Goal: Task Accomplishment & Management: Manage account settings

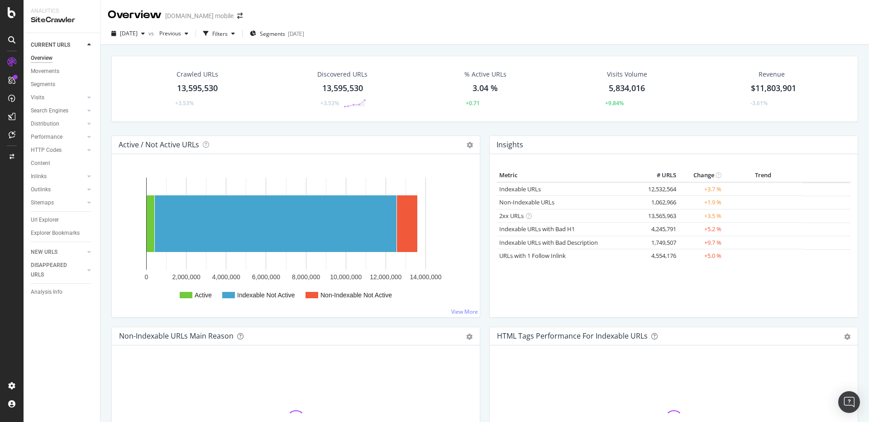
click at [346, 122] on div "Crawled URLs 13,595,530 +3.53% Discovered URLs 13,595,530 +3.53% % Active URLs …" at bounding box center [485, 96] width 756 height 80
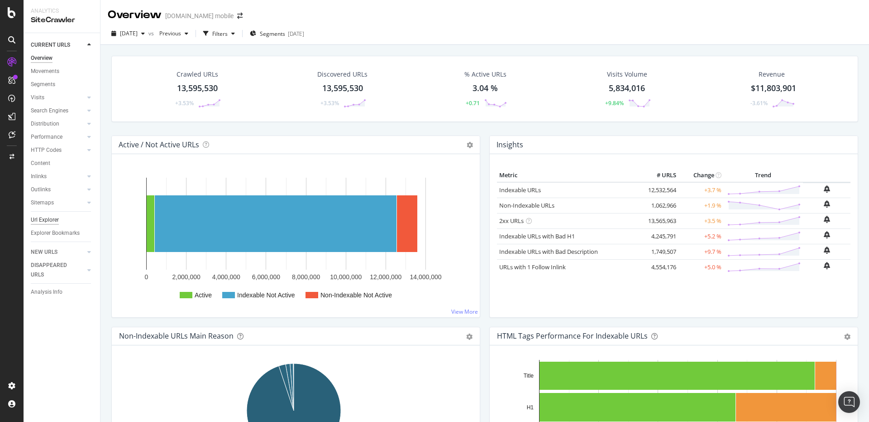
click at [54, 221] on div "Url Explorer" at bounding box center [45, 220] width 28 height 10
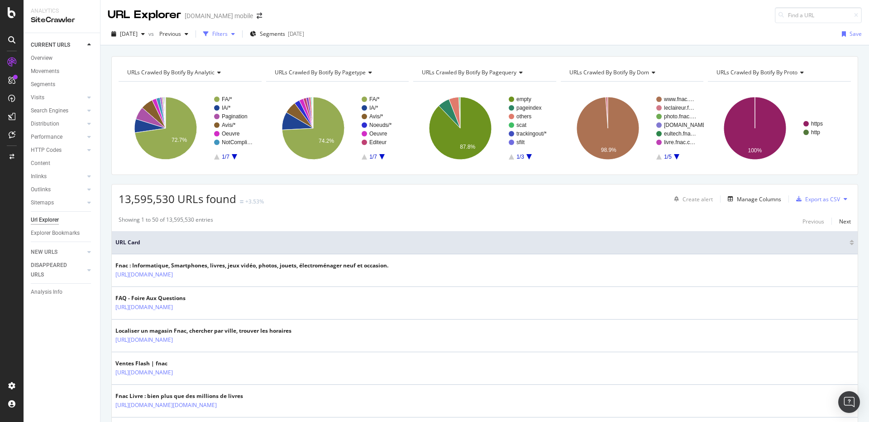
click at [239, 31] on div "Filters" at bounding box center [219, 34] width 39 height 14
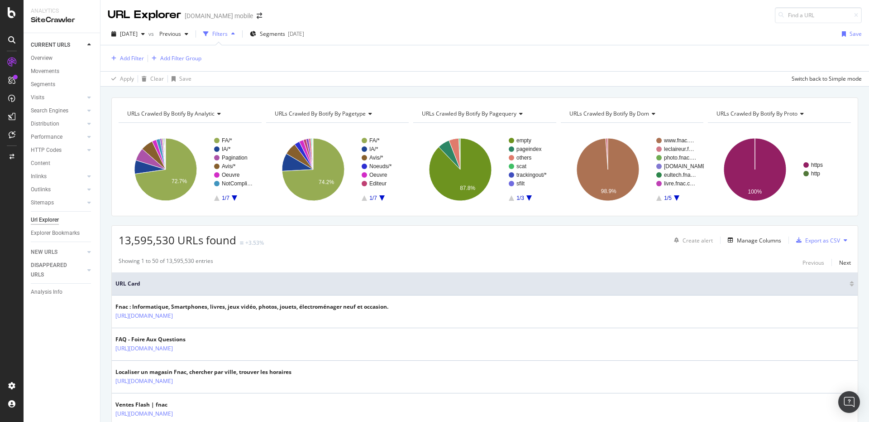
drag, startPoint x: 136, startPoint y: 72, endPoint x: 133, endPoint y: 64, distance: 8.1
click at [136, 71] on div "Apply Clear Save Switch back to Simple mode" at bounding box center [485, 78] width 769 height 15
click at [133, 64] on div "Add Filter Add Filter Group" at bounding box center [485, 58] width 754 height 26
click at [131, 62] on div "Add Filter" at bounding box center [132, 58] width 24 height 8
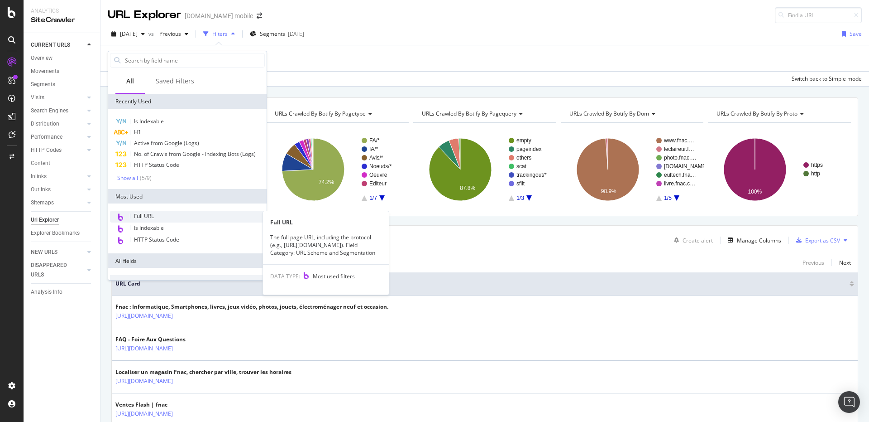
click at [154, 215] on span "Full URL" at bounding box center [144, 216] width 20 height 8
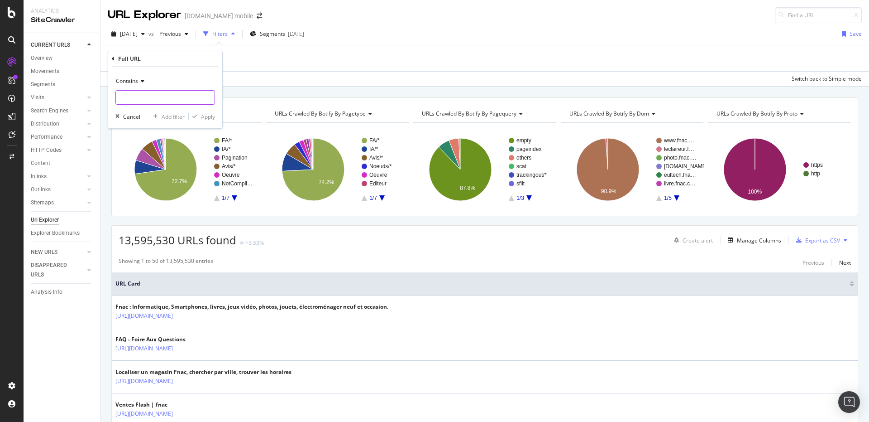
click at [153, 100] on input "text" at bounding box center [165, 97] width 99 height 14
paste input "[EMAIL_ADDRESS][DOMAIN_NAME]"
type input "[EMAIL_ADDRESS][DOMAIN_NAME]"
click at [147, 100] on input "text" at bounding box center [165, 97] width 99 height 14
paste input "/Marques-de-tondeuse/"
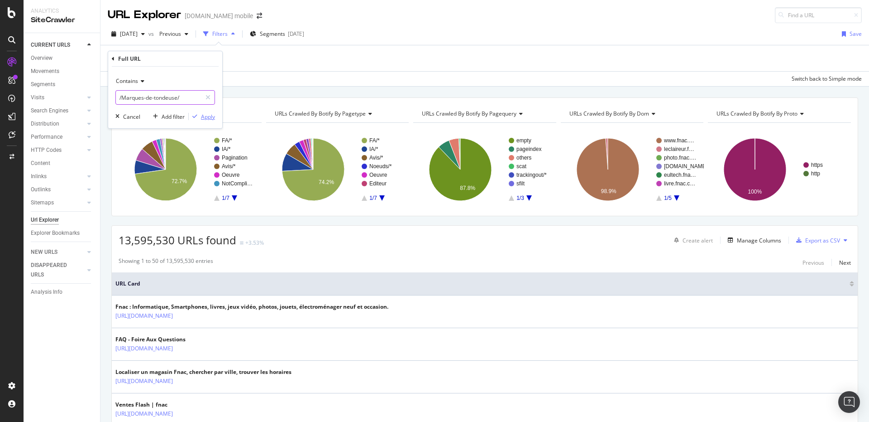
type input "/Marques-de-tondeuse/"
click at [207, 118] on div "Apply" at bounding box center [208, 117] width 14 height 8
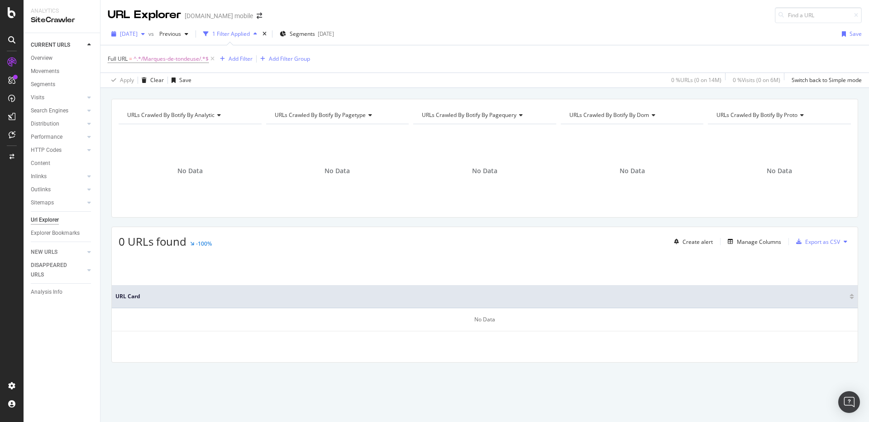
click at [139, 29] on div "2025 Sep. 1st" at bounding box center [128, 34] width 41 height 14
click at [137, 77] on div "2025 Apr. 1st" at bounding box center [143, 76] width 45 height 8
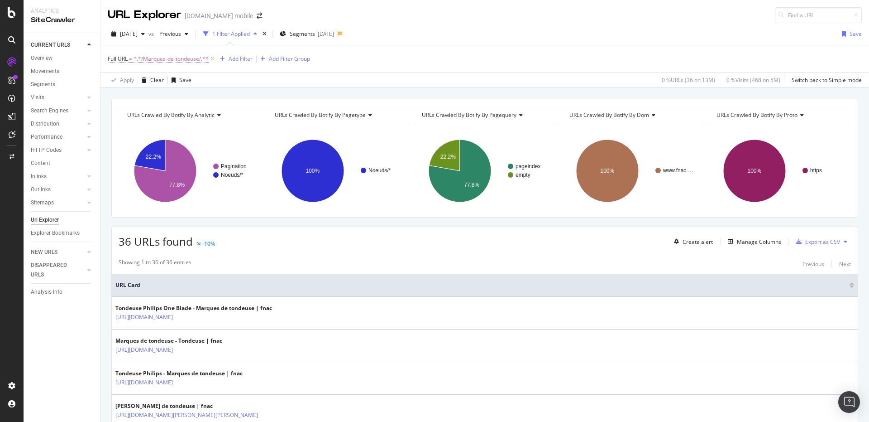
click at [205, 95] on div "URLs Crawled By Botify By analytic Chart (by Value) Table Expand Export as CSV …" at bounding box center [485, 99] width 769 height 22
click at [150, 97] on div "URLs Crawled By Botify By analytic Chart (by Value) Table Expand Export as CSV …" at bounding box center [485, 99] width 769 height 22
click at [178, 56] on span "^.*/Marques-de-tondeuse/.*$" at bounding box center [171, 59] width 75 height 13
click at [245, 80] on div "Apply Clear Save 0 % URLs ( 36 on 13M ) 0 % Visits ( 468 on 5M ) Switch back to…" at bounding box center [485, 79] width 769 height 15
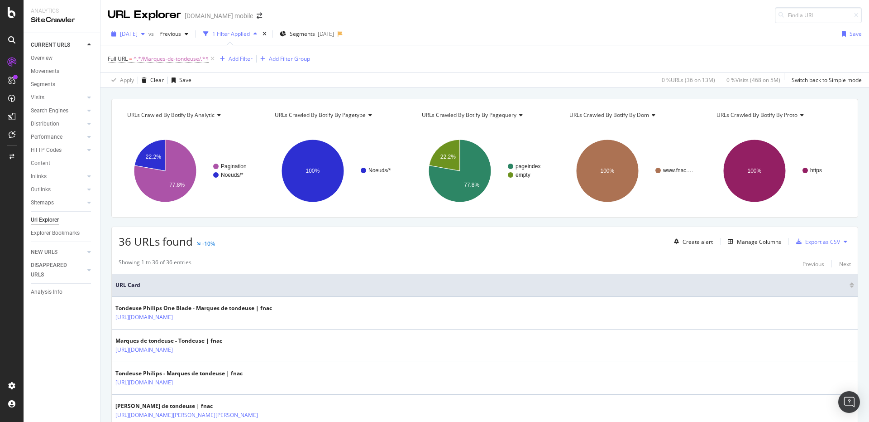
click at [138, 33] on span "2025 Apr. 1st" at bounding box center [129, 34] width 18 height 8
click at [152, 73] on div "2025 Jan. 7th" at bounding box center [143, 70] width 45 height 8
drag, startPoint x: 236, startPoint y: 110, endPoint x: 239, endPoint y: 103, distance: 7.3
click at [239, 103] on div "URLs Crawled By Botify By analytic Chart (by Value) Table Expand Export as CSV …" at bounding box center [484, 158] width 747 height 119
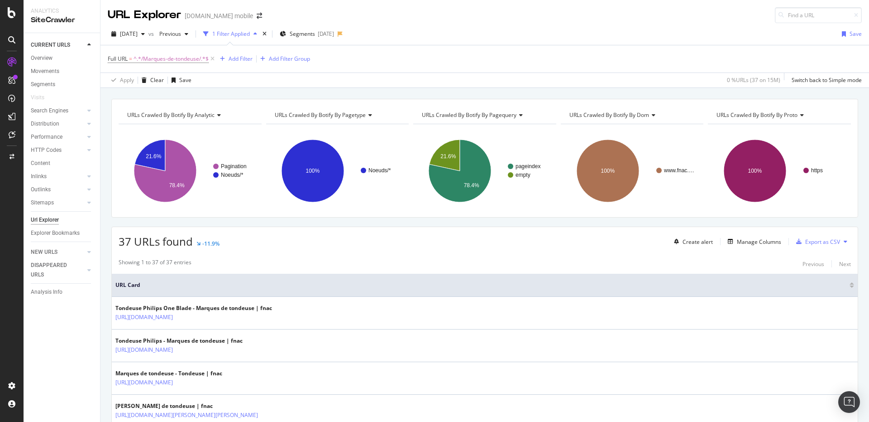
click at [239, 97] on div "URLs Crawled By Botify By analytic Chart (by Value) Table Expand Export as CSV …" at bounding box center [485, 99] width 769 height 22
click at [293, 94] on div "URLs Crawled By Botify By analytic Chart (by Value) Table Expand Export as CSV …" at bounding box center [485, 99] width 769 height 22
click at [269, 212] on div "URLs Crawled By Botify By analytic Chart (by Value) Table Expand Export as CSV …" at bounding box center [484, 158] width 747 height 119
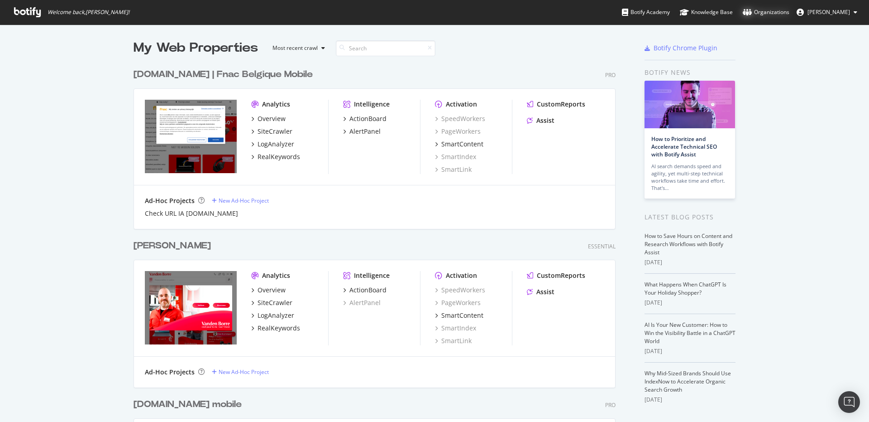
click at [778, 8] on div "Organizations" at bounding box center [766, 12] width 47 height 9
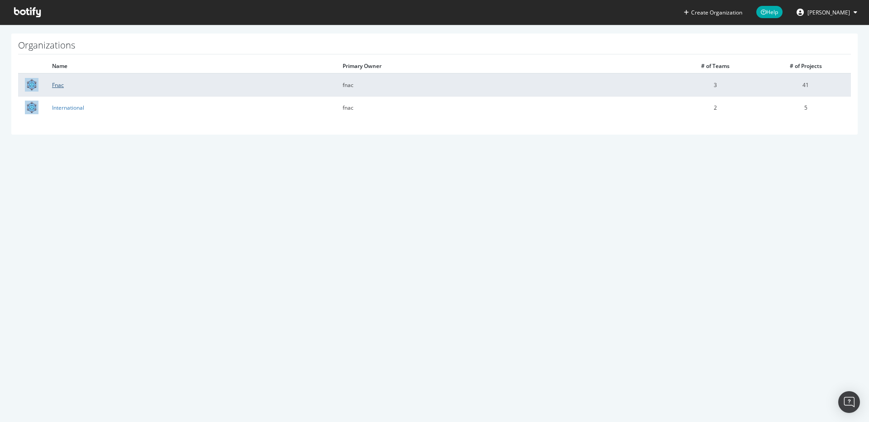
click at [62, 84] on link "Fnac" at bounding box center [58, 85] width 12 height 8
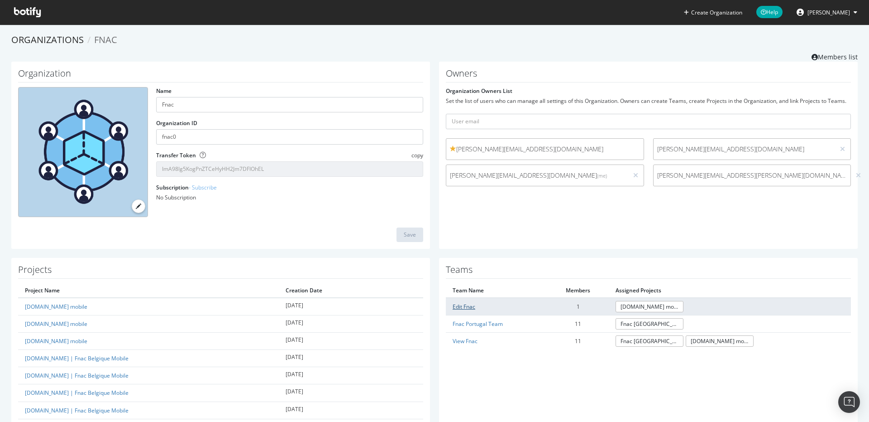
click at [465, 303] on link "Edit Fnac" at bounding box center [464, 307] width 23 height 8
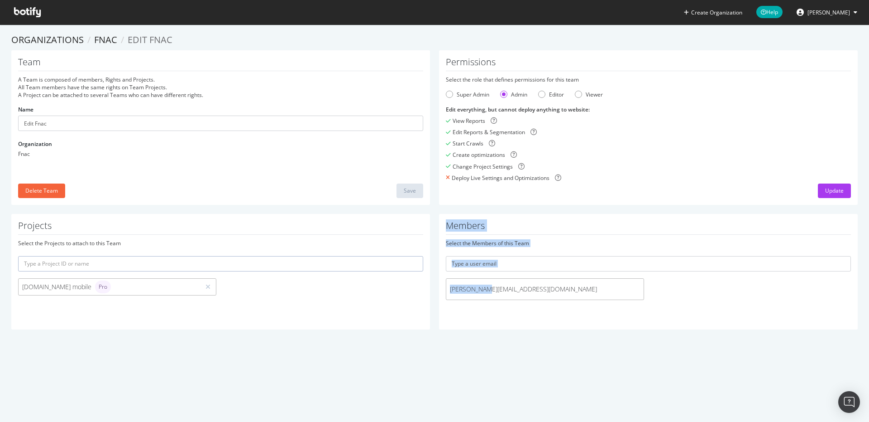
drag, startPoint x: 481, startPoint y: 288, endPoint x: 406, endPoint y: 281, distance: 76.0
click at [406, 281] on div "Projects Select the Projects to attach to this Team [DOMAIN_NAME] mobile Pro Me…" at bounding box center [435, 276] width 856 height 125
click at [490, 245] on div "Select the Members of this Team" at bounding box center [648, 243] width 405 height 8
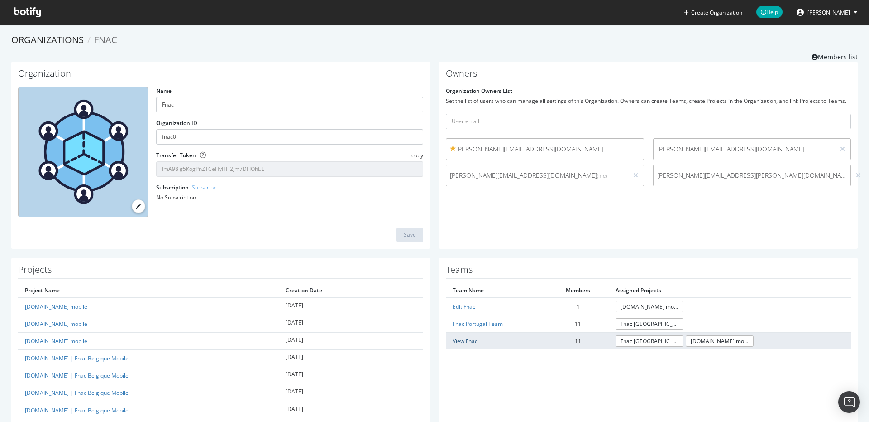
click at [465, 343] on link "View Fnac" at bounding box center [465, 341] width 25 height 8
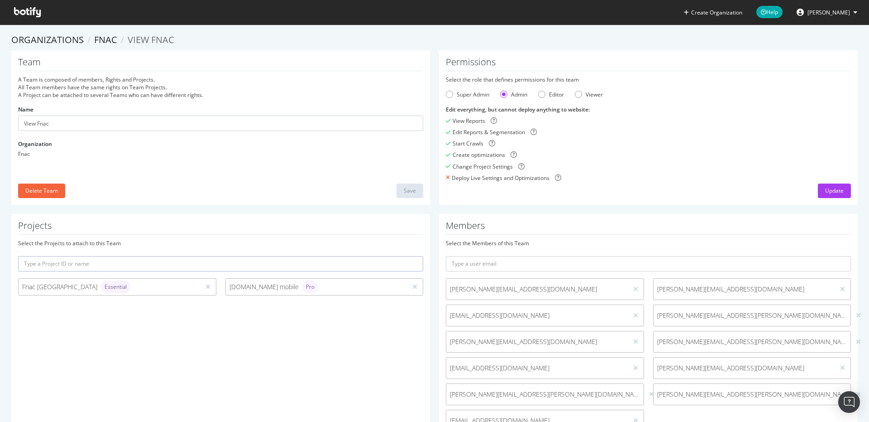
click at [464, 342] on span "[PERSON_NAME][EMAIL_ADDRESS][DOMAIN_NAME]" at bounding box center [537, 341] width 174 height 9
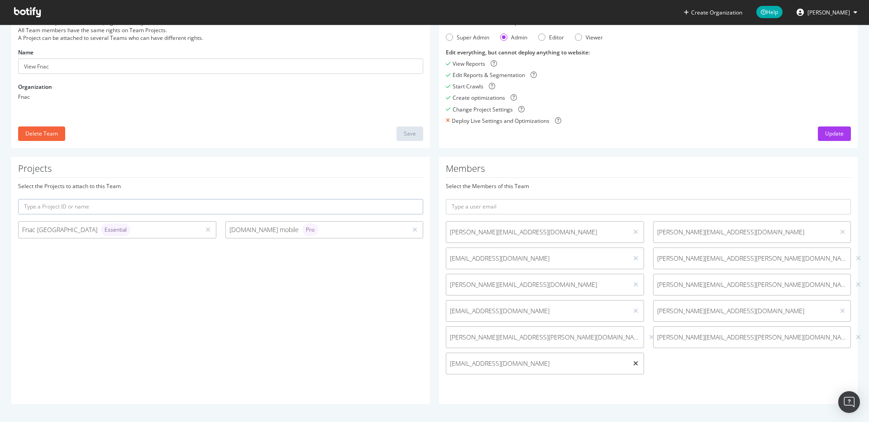
click at [634, 365] on icon at bounding box center [636, 363] width 5 height 6
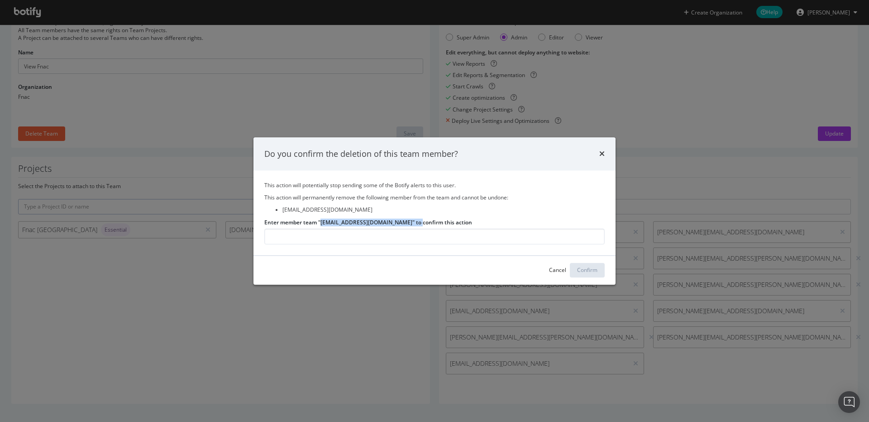
drag, startPoint x: 321, startPoint y: 221, endPoint x: 419, endPoint y: 224, distance: 97.9
click at [419, 224] on label "Enter member team "[EMAIL_ADDRESS][DOMAIN_NAME]" to confirm this action" at bounding box center [368, 222] width 208 height 8
copy label "[EMAIL_ADDRESS][DOMAIN_NAME]"
click at [325, 241] on input "Enter member team "[EMAIL_ADDRESS][DOMAIN_NAME]" to confirm this action" at bounding box center [434, 236] width 341 height 16
paste input "[EMAIL_ADDRESS][DOMAIN_NAME]"
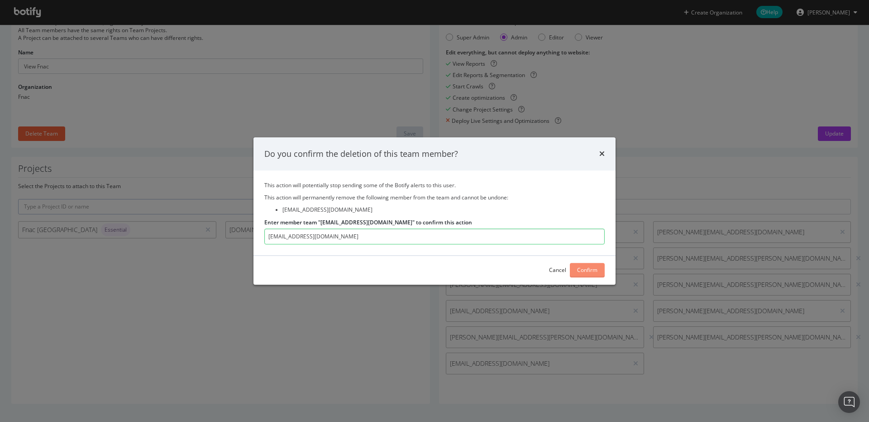
type input "[EMAIL_ADDRESS][DOMAIN_NAME]"
click at [586, 267] on div "Confirm" at bounding box center [587, 270] width 20 height 8
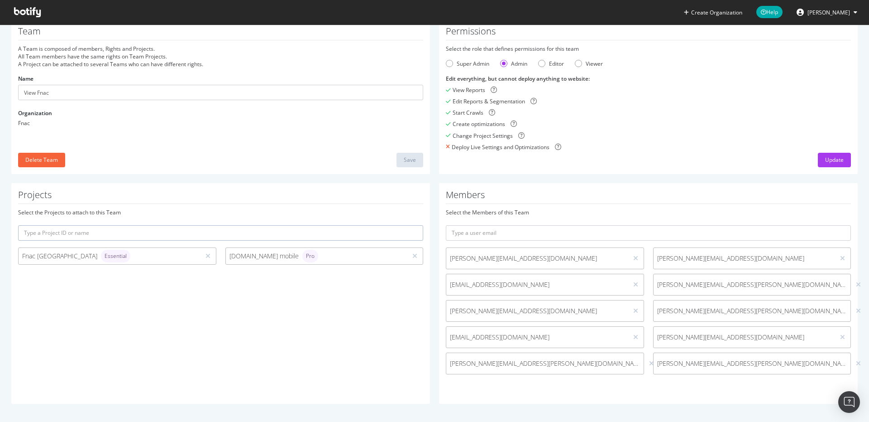
scroll to position [0, 0]
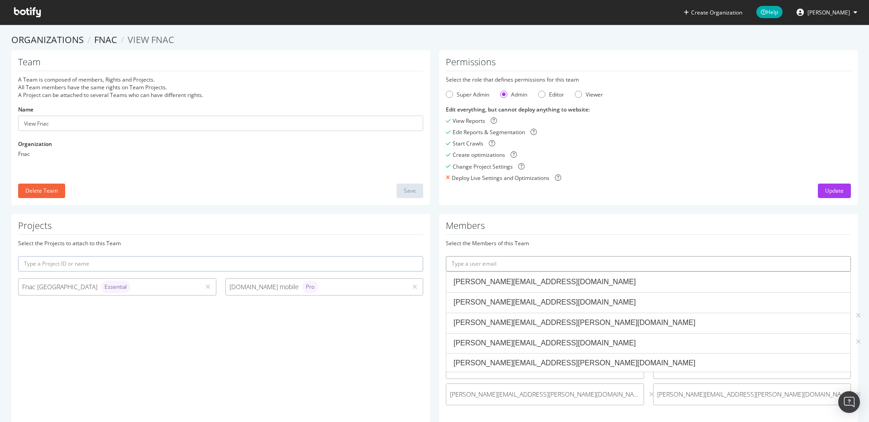
click at [476, 264] on input "text" at bounding box center [648, 263] width 405 height 15
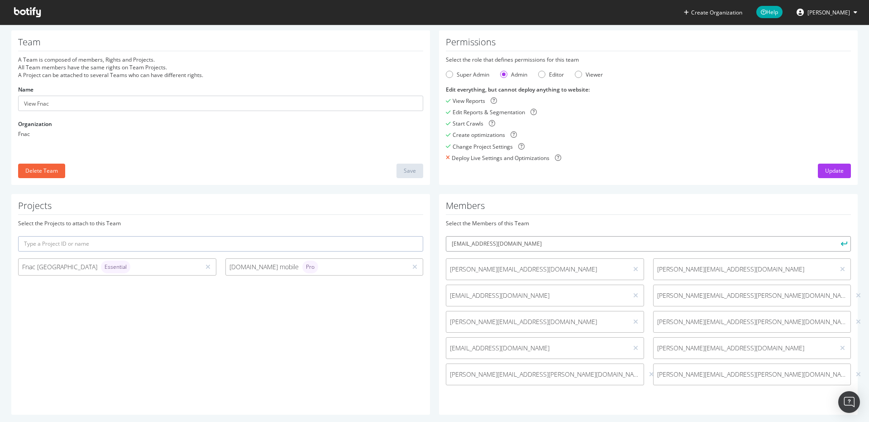
scroll to position [31, 0]
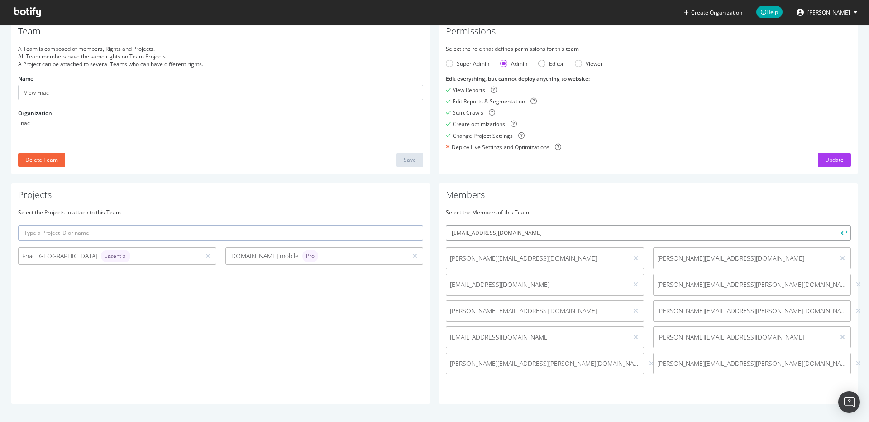
type input "[EMAIL_ADDRESS][DOMAIN_NAME]"
click at [836, 234] on button "submit" at bounding box center [843, 232] width 15 height 15
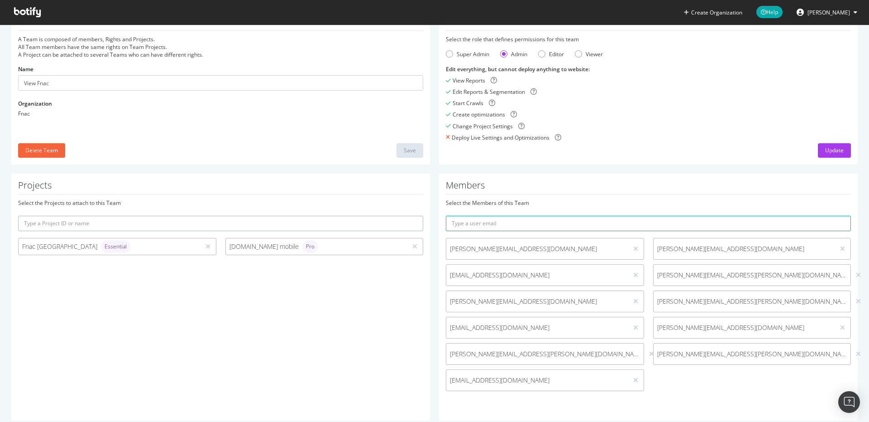
scroll to position [57, 0]
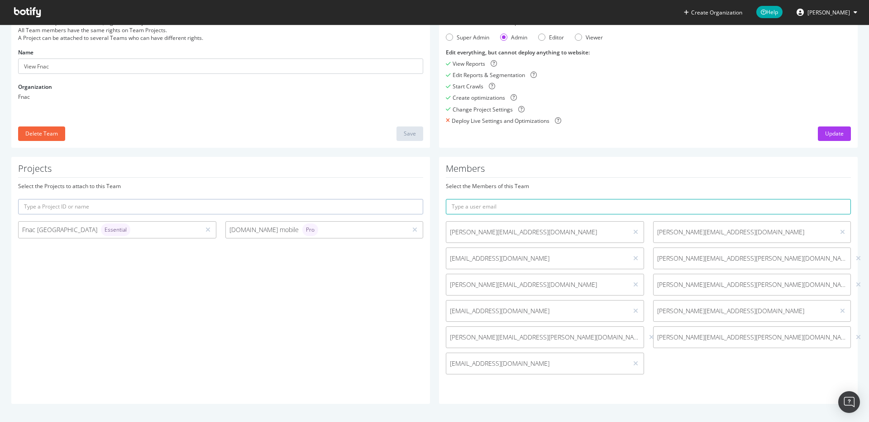
click at [199, 214] on div at bounding box center [220, 206] width 405 height 15
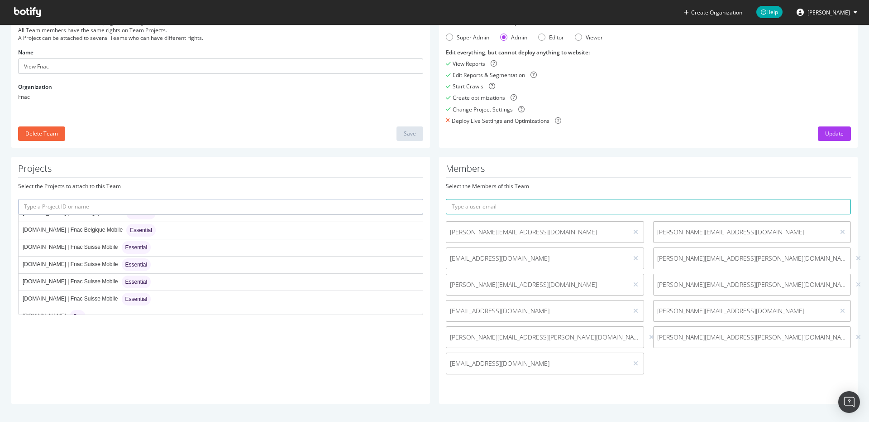
scroll to position [453, 0]
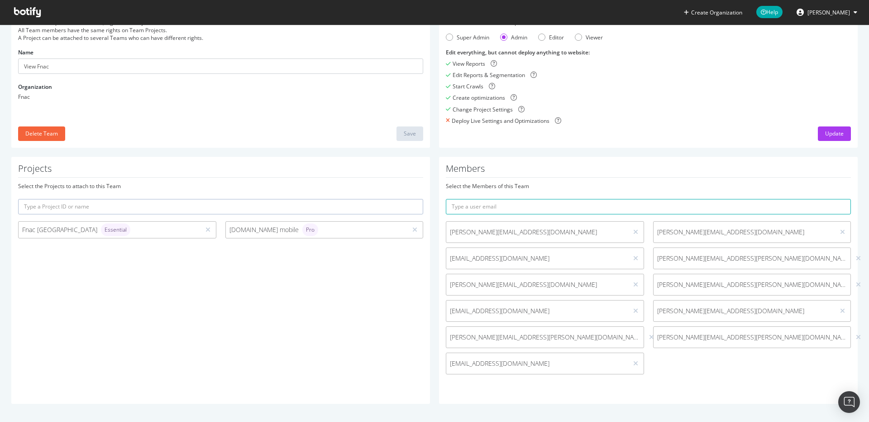
click at [439, 71] on div "Permissions Select the role that defines permissions for this team Super Admin …" at bounding box center [648, 70] width 419 height 154
click at [430, 63] on div "Team A Team is composed of members, Rights and Projects. All Team members have …" at bounding box center [221, 70] width 428 height 154
click at [435, 106] on div "Permissions Select the role that defines permissions for this team Super Admin …" at bounding box center [649, 70] width 428 height 154
